Goal: Information Seeking & Learning: Check status

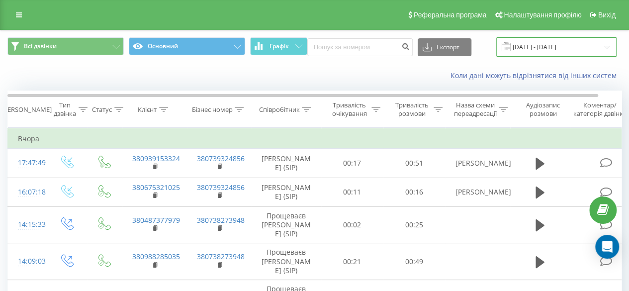
click at [541, 47] on input "[DATE] - [DATE]" at bounding box center [557, 46] width 120 height 19
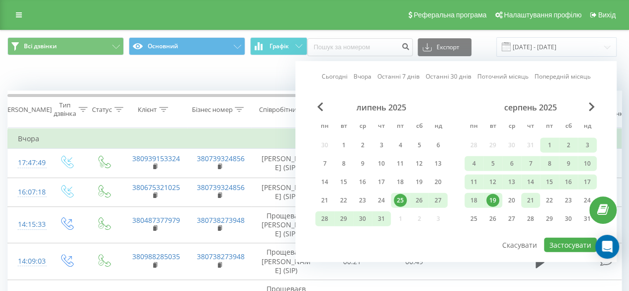
click at [529, 199] on div "21" at bounding box center [530, 200] width 13 height 13
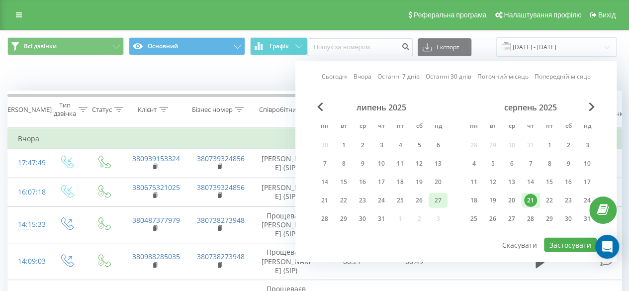
drag, startPoint x: 422, startPoint y: 198, endPoint x: 436, endPoint y: 200, distance: 14.6
click at [423, 198] on div "26" at bounding box center [419, 200] width 13 height 13
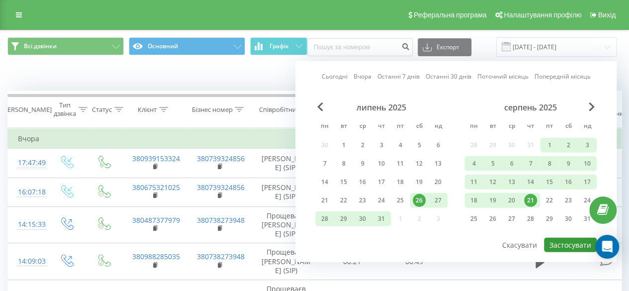
click at [574, 246] on button "Застосувати" at bounding box center [570, 245] width 53 height 14
type input "[DATE] - [DATE]"
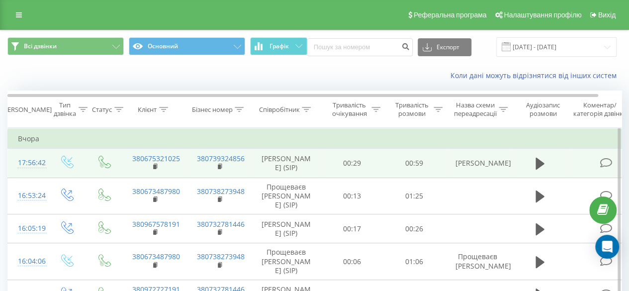
click at [533, 170] on span at bounding box center [540, 167] width 15 height 9
click at [397, 171] on td "00:59" at bounding box center [415, 163] width 62 height 29
click at [536, 164] on icon at bounding box center [540, 164] width 9 height 14
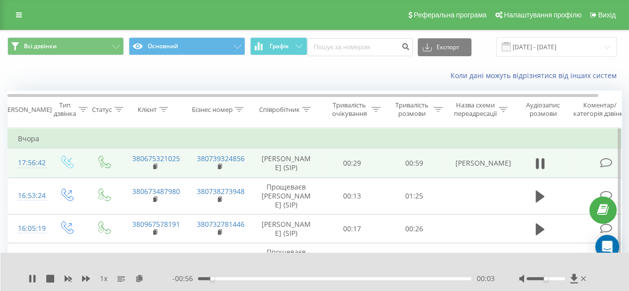
click at [316, 281] on div "- 00:56 00:03 00:03" at bounding box center [334, 279] width 322 height 10
click at [319, 279] on div "00:03" at bounding box center [335, 278] width 274 height 3
click at [348, 276] on div "- 00:31 00:27 00:27" at bounding box center [334, 279] width 322 height 10
click at [358, 277] on div "00:27" at bounding box center [335, 278] width 274 height 3
click at [387, 279] on div "00:34" at bounding box center [335, 278] width 274 height 3
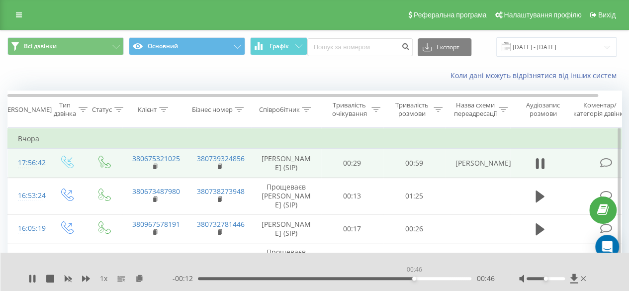
click at [414, 279] on div "00:46" at bounding box center [335, 278] width 274 height 3
click at [442, 280] on div "00:52" at bounding box center [335, 278] width 274 height 3
click at [541, 162] on icon at bounding box center [540, 164] width 9 height 14
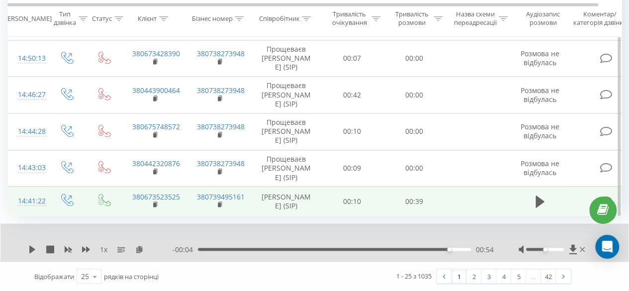
scroll to position [1037, 0]
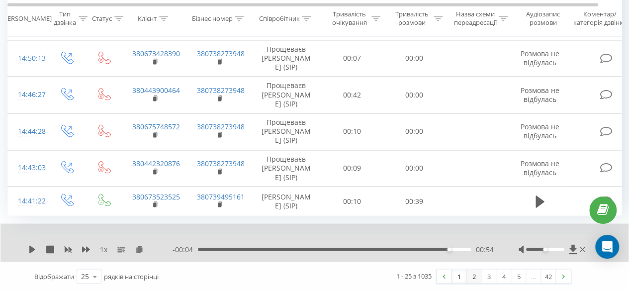
click at [472, 277] on link "2" at bounding box center [474, 276] width 15 height 14
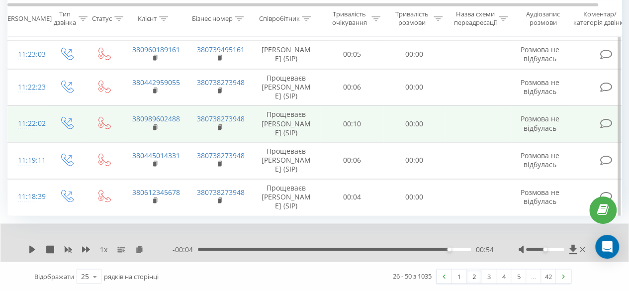
scroll to position [920, 0]
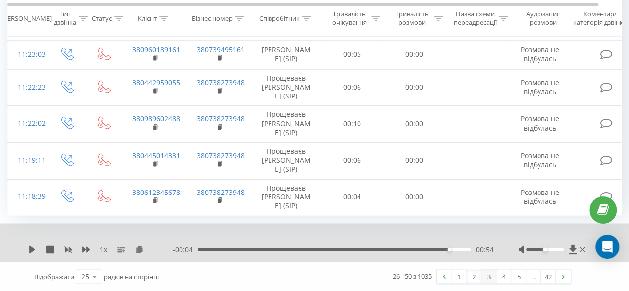
click at [486, 276] on link "3" at bounding box center [489, 276] width 15 height 14
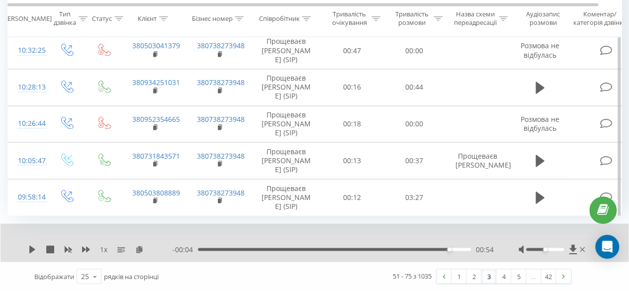
scroll to position [1070, 0]
click at [501, 277] on link "4" at bounding box center [504, 276] width 15 height 14
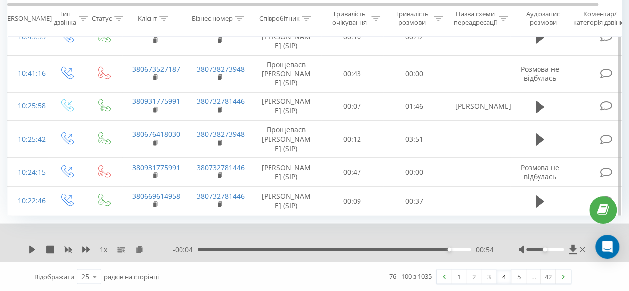
scroll to position [1037, 0]
click at [516, 279] on link "5" at bounding box center [519, 276] width 15 height 14
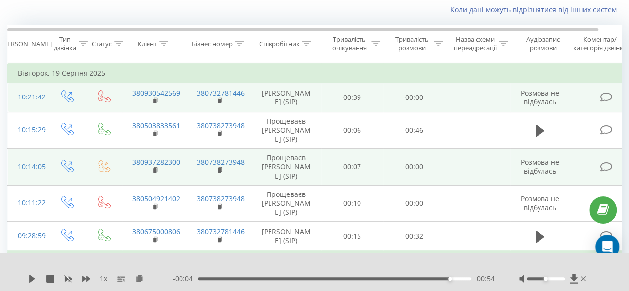
scroll to position [215, 0]
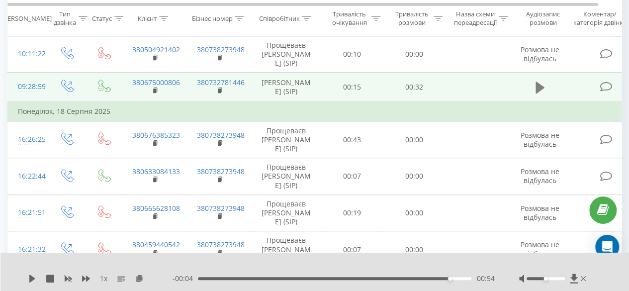
click at [541, 94] on icon at bounding box center [540, 88] width 9 height 12
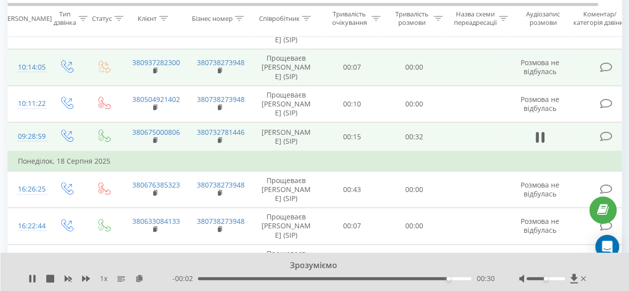
scroll to position [16, 0]
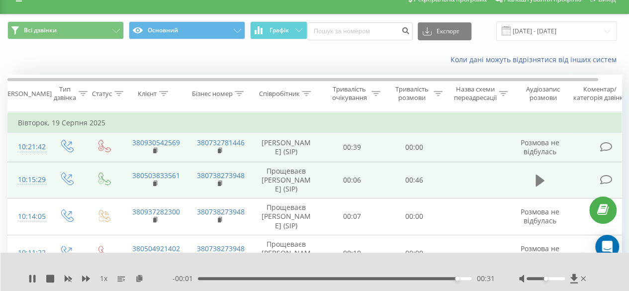
click at [540, 188] on icon at bounding box center [540, 181] width 9 height 14
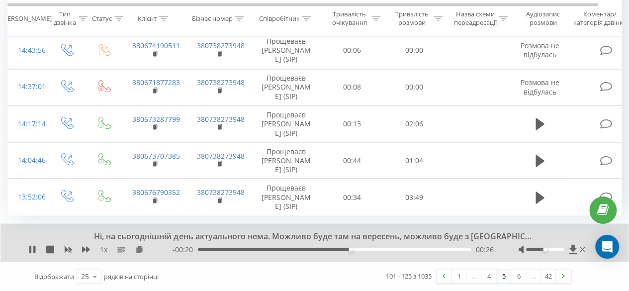
scroll to position [1090, 0]
click at [441, 275] on link at bounding box center [444, 276] width 15 height 14
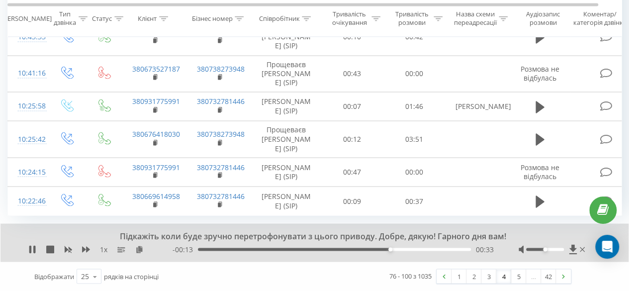
scroll to position [1037, 0]
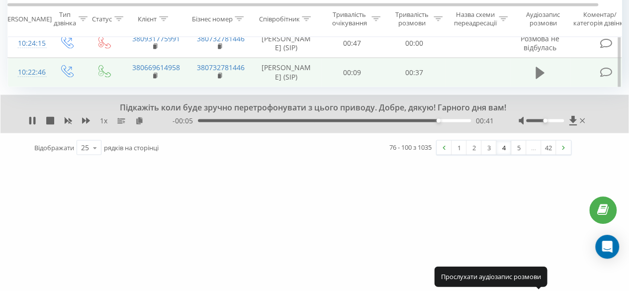
click at [538, 78] on icon at bounding box center [540, 72] width 9 height 12
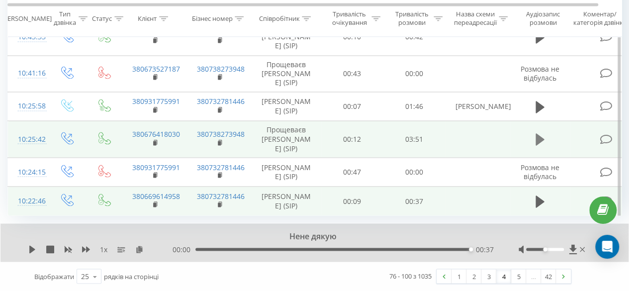
click at [540, 133] on icon at bounding box center [540, 139] width 9 height 12
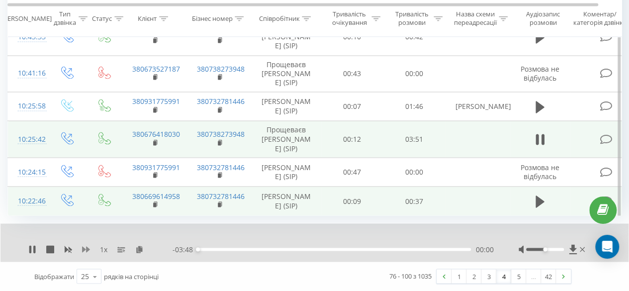
click at [83, 251] on icon at bounding box center [86, 249] width 8 height 6
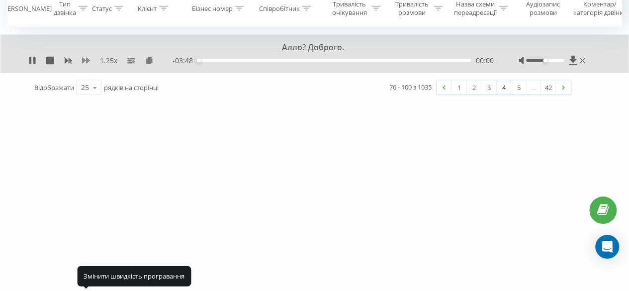
click at [83, 64] on icon at bounding box center [86, 61] width 8 height 6
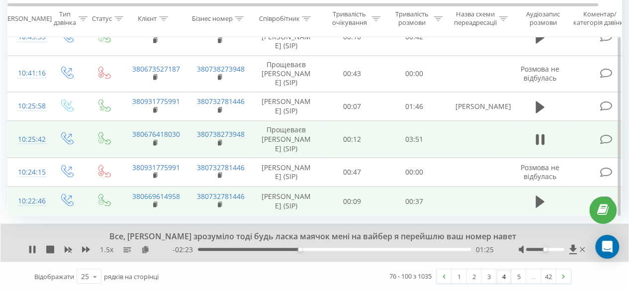
scroll to position [937, 0]
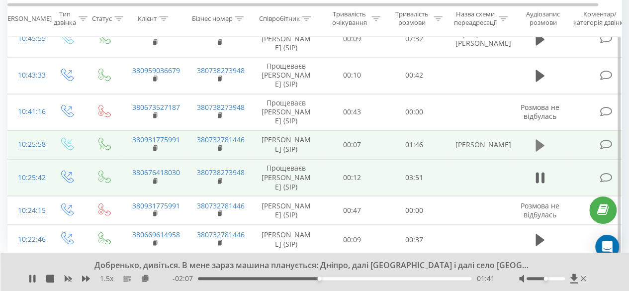
click at [541, 151] on icon at bounding box center [540, 145] width 9 height 14
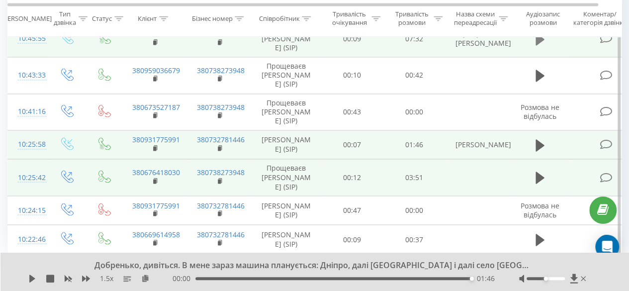
click at [538, 45] on icon at bounding box center [540, 39] width 9 height 12
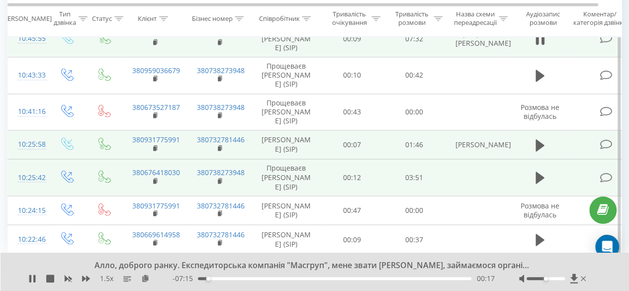
click at [548, 20] on td at bounding box center [541, 6] width 60 height 29
click at [543, 13] on icon at bounding box center [540, 7] width 9 height 14
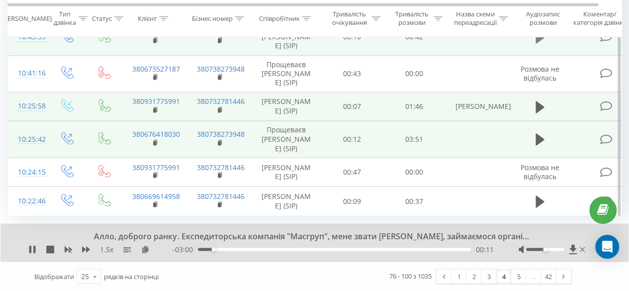
scroll to position [1037, 0]
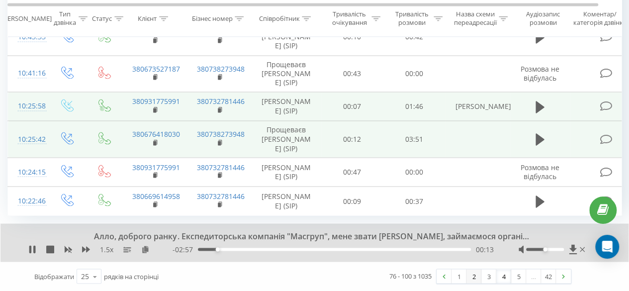
click at [473, 275] on link "2" at bounding box center [474, 276] width 15 height 14
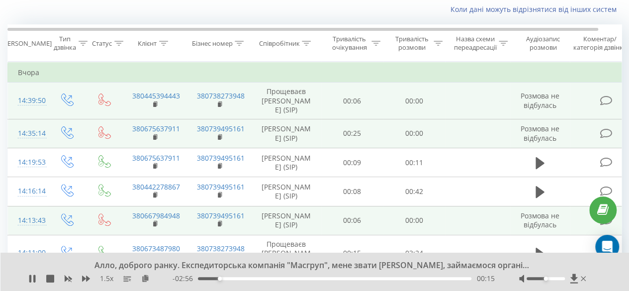
scroll to position [66, 0]
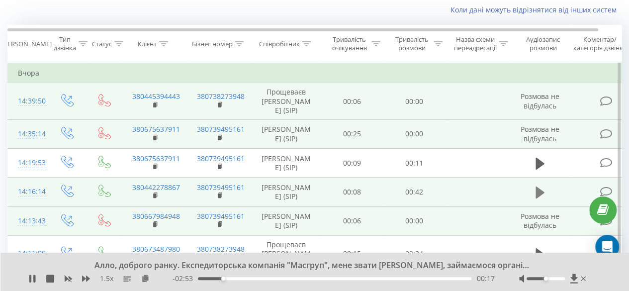
click at [539, 199] on icon at bounding box center [540, 193] width 9 height 12
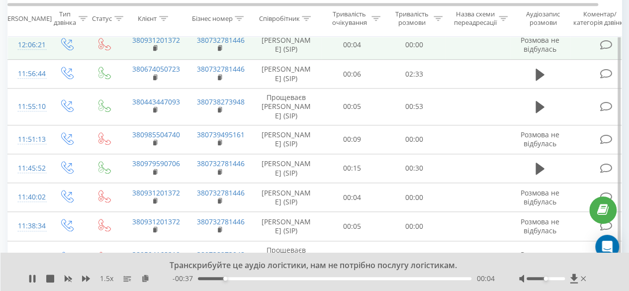
scroll to position [414, 0]
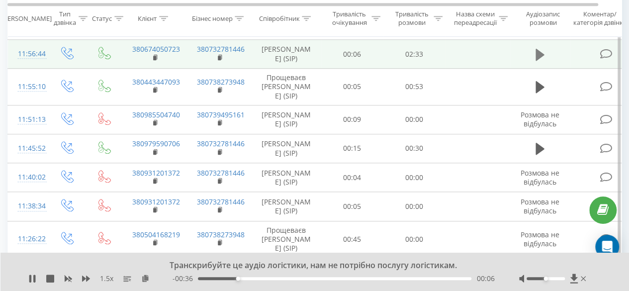
click at [540, 60] on icon at bounding box center [540, 54] width 9 height 12
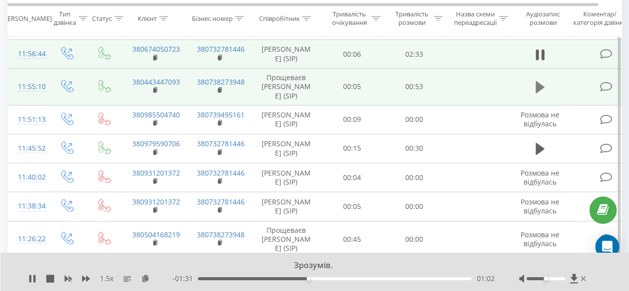
click at [539, 93] on icon at bounding box center [540, 87] width 9 height 12
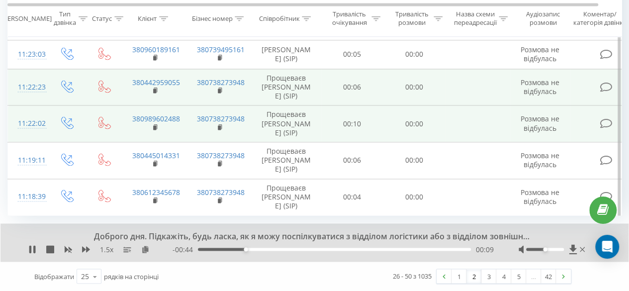
scroll to position [920, 0]
click at [461, 278] on link "1" at bounding box center [459, 276] width 15 height 14
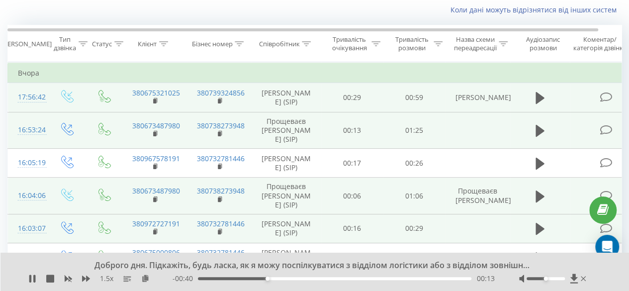
scroll to position [66, 0]
click at [534, 131] on button at bounding box center [540, 130] width 15 height 15
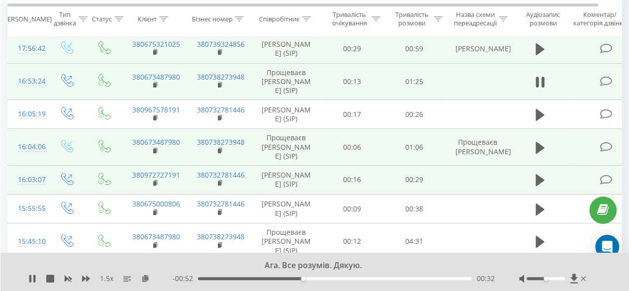
scroll to position [115, 0]
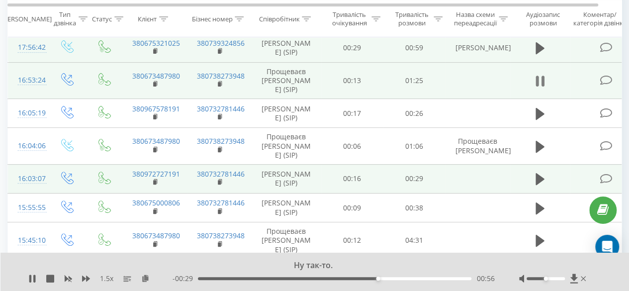
click at [535, 88] on button at bounding box center [540, 81] width 15 height 15
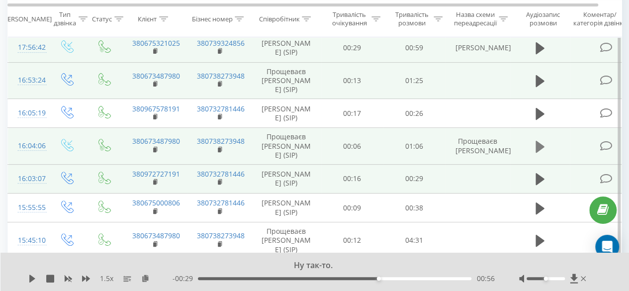
click at [540, 152] on icon at bounding box center [540, 146] width 9 height 12
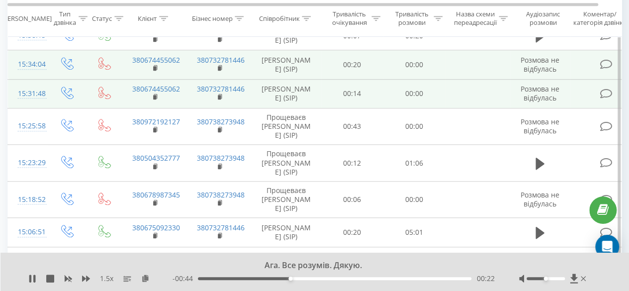
scroll to position [414, 0]
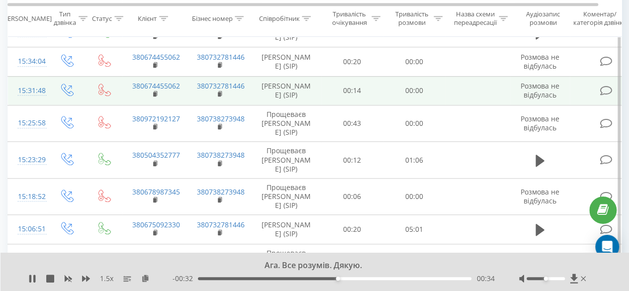
click at [536, 10] on icon at bounding box center [540, 4] width 9 height 12
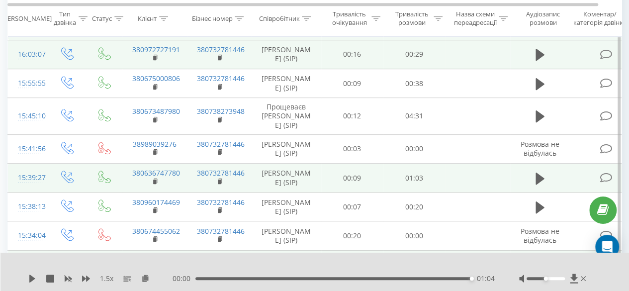
scroll to position [241, 0]
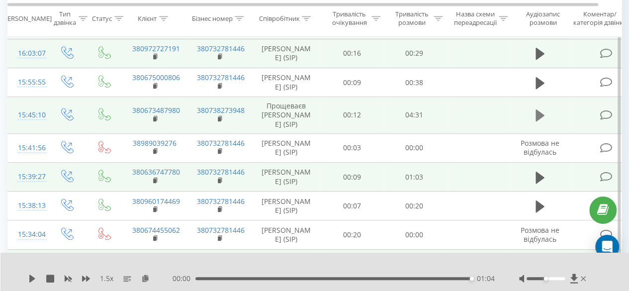
click at [541, 122] on icon at bounding box center [540, 115] width 9 height 14
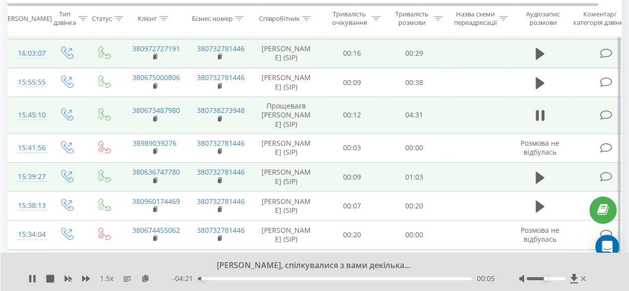
click at [553, 277] on div at bounding box center [553, 279] width 69 height 10
click at [553, 280] on div at bounding box center [546, 278] width 38 height 3
click at [31, 280] on icon at bounding box center [30, 279] width 2 height 8
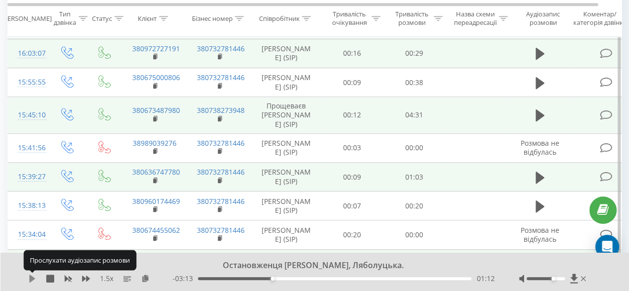
click at [29, 280] on icon at bounding box center [32, 279] width 8 height 8
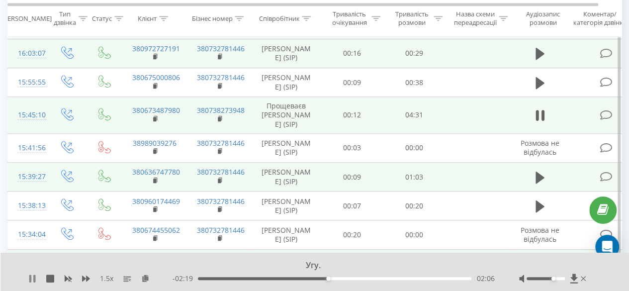
click at [30, 281] on icon at bounding box center [30, 279] width 2 height 8
click at [26, 283] on div "1.5 x - 02:19 02:07 02:07" at bounding box center [314, 272] width 629 height 38
click at [30, 282] on icon at bounding box center [32, 279] width 6 height 8
click at [81, 263] on div "Я попросив, щоб все це оплатилося. 1.5 x - 01:30 02:55 02:55" at bounding box center [314, 272] width 629 height 38
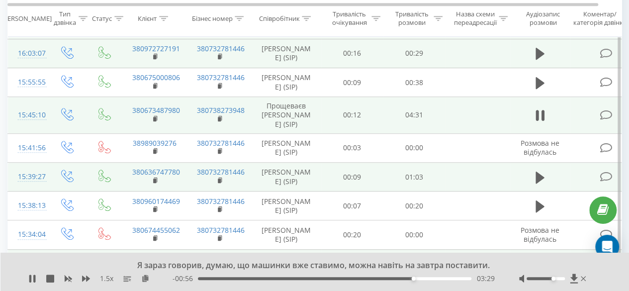
click at [32, 284] on div "Я зараз говорив, думаю, що машинки вже ставимо, можна навіть на завтра поставит…" at bounding box center [314, 272] width 629 height 38
click at [32, 278] on icon at bounding box center [32, 279] width 8 height 8
click at [434, 263] on div "Я зараз говорив, думаю, що машинки вже ставимо, можна навіть на завтра поставит…" at bounding box center [309, 265] width 448 height 11
click at [558, 279] on div at bounding box center [546, 278] width 38 height 3
click at [200, 279] on div "03:31" at bounding box center [335, 278] width 274 height 3
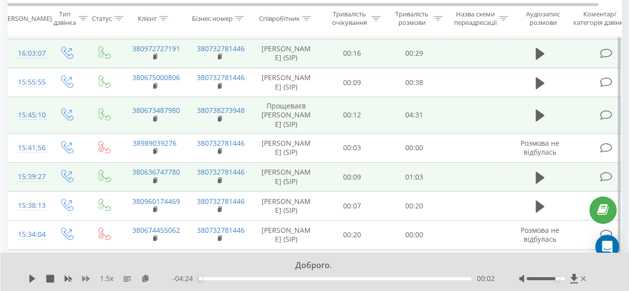
click at [82, 279] on div "1.5 x" at bounding box center [100, 279] width 144 height 10
click at [87, 279] on icon at bounding box center [86, 279] width 8 height 6
click at [85, 278] on icon at bounding box center [86, 279] width 8 height 6
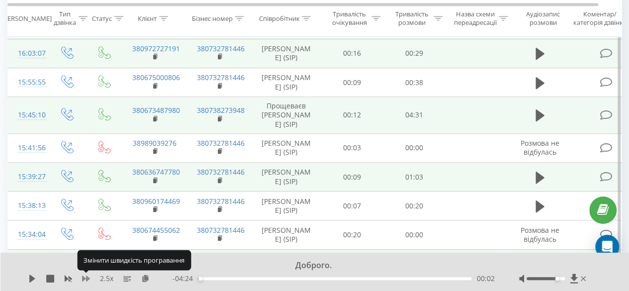
click at [85, 278] on icon at bounding box center [86, 279] width 8 height 6
click at [87, 279] on icon at bounding box center [86, 279] width 8 height 6
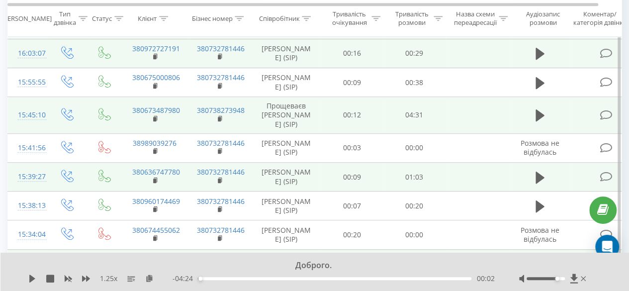
click at [28, 281] on div "Доброго. 1.25 x - 04:24 00:02 00:02" at bounding box center [314, 272] width 629 height 38
click at [33, 279] on icon at bounding box center [32, 279] width 6 height 8
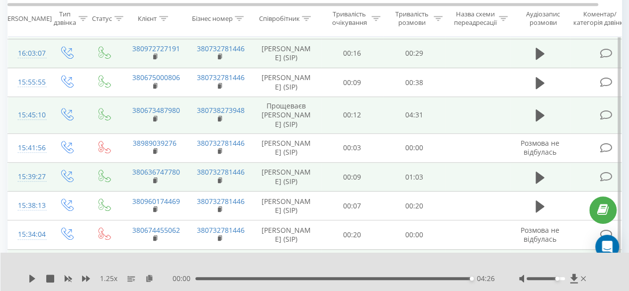
click at [186, 264] on div at bounding box center [309, 265] width 448 height 11
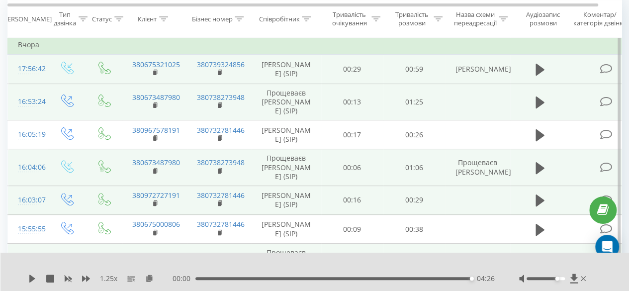
scroll to position [92, 0]
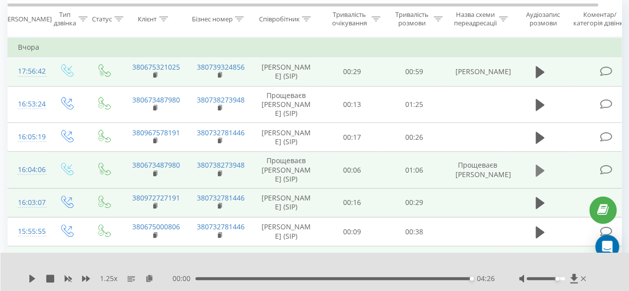
click at [535, 178] on button at bounding box center [540, 170] width 15 height 15
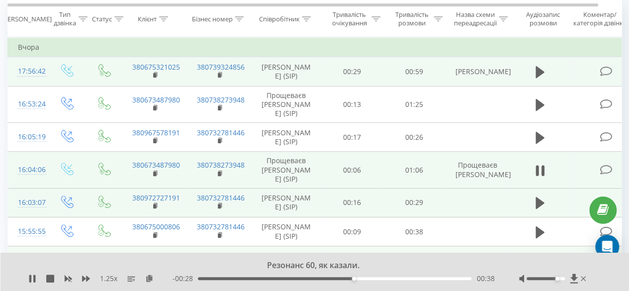
click at [203, 280] on div "00:38" at bounding box center [335, 278] width 274 height 3
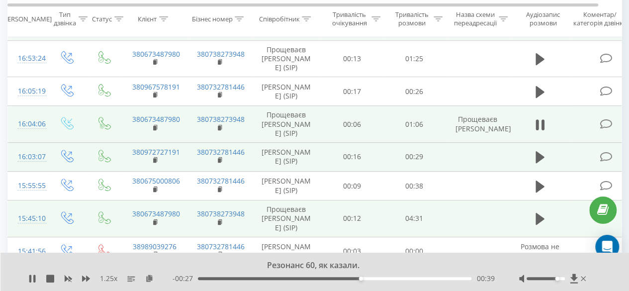
scroll to position [141, 0]
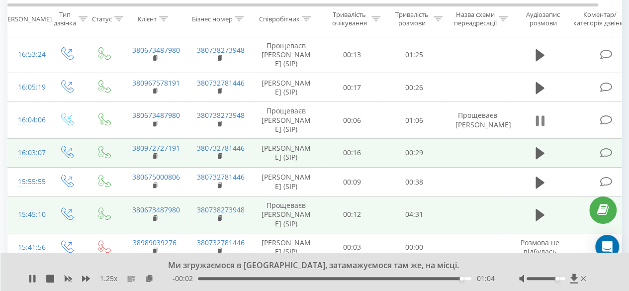
click at [540, 128] on icon at bounding box center [540, 121] width 9 height 14
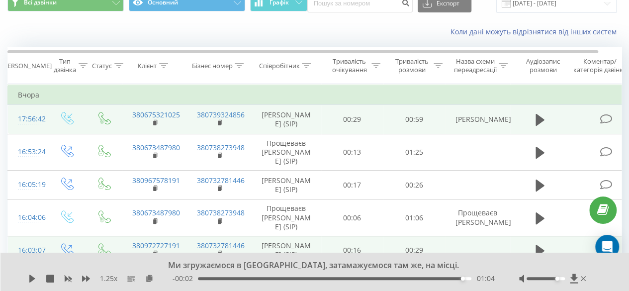
scroll to position [42, 0]
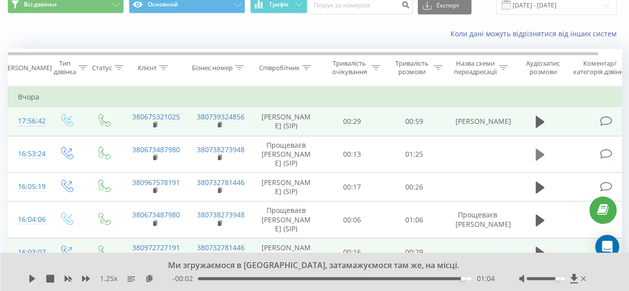
click at [541, 157] on icon at bounding box center [540, 155] width 9 height 12
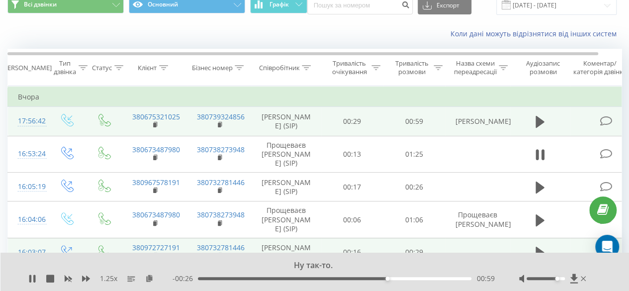
click at [203, 279] on div "00:59" at bounding box center [335, 278] width 274 height 3
